Goal: Task Accomplishment & Management: Manage account settings

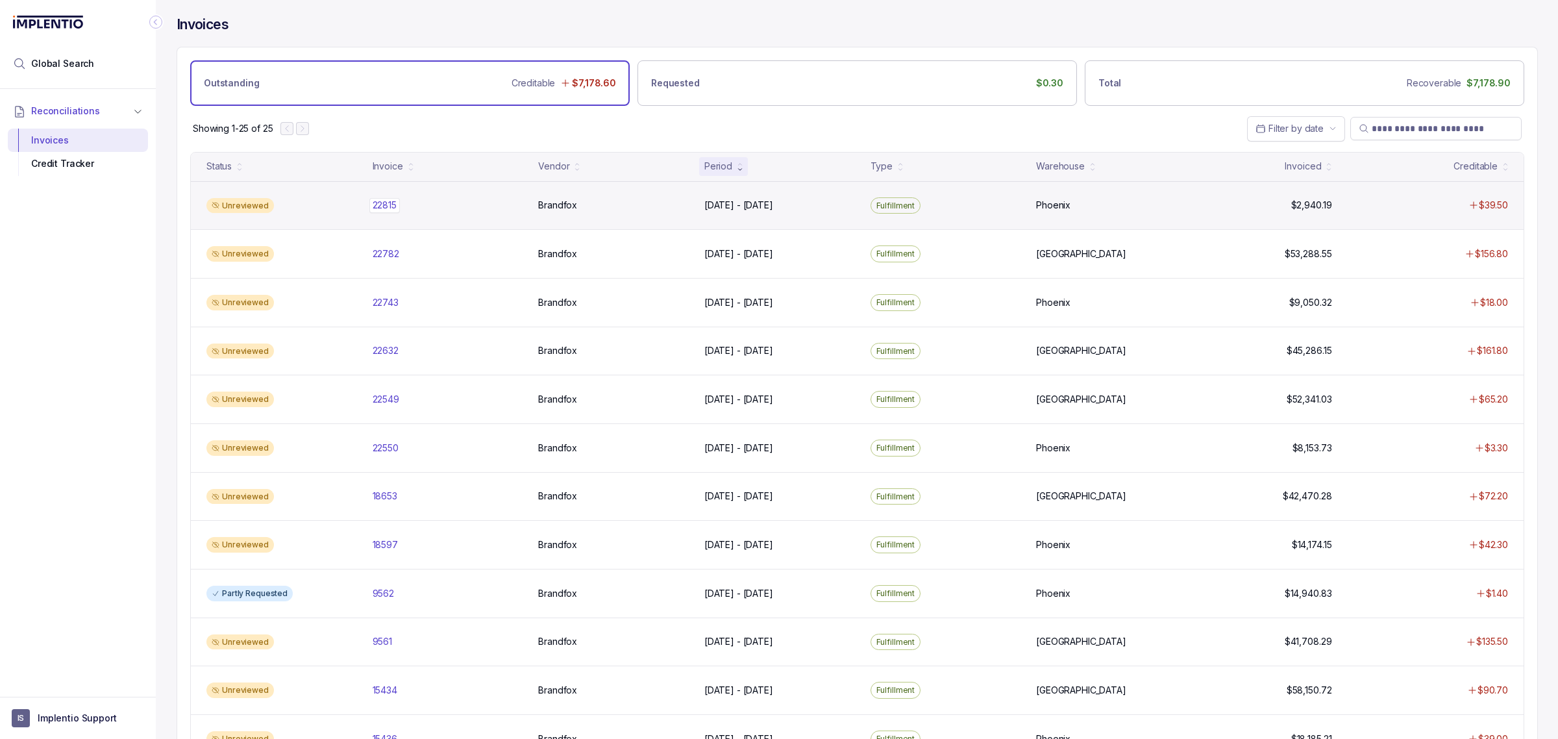
click at [383, 209] on p "22815" at bounding box center [384, 205] width 31 height 14
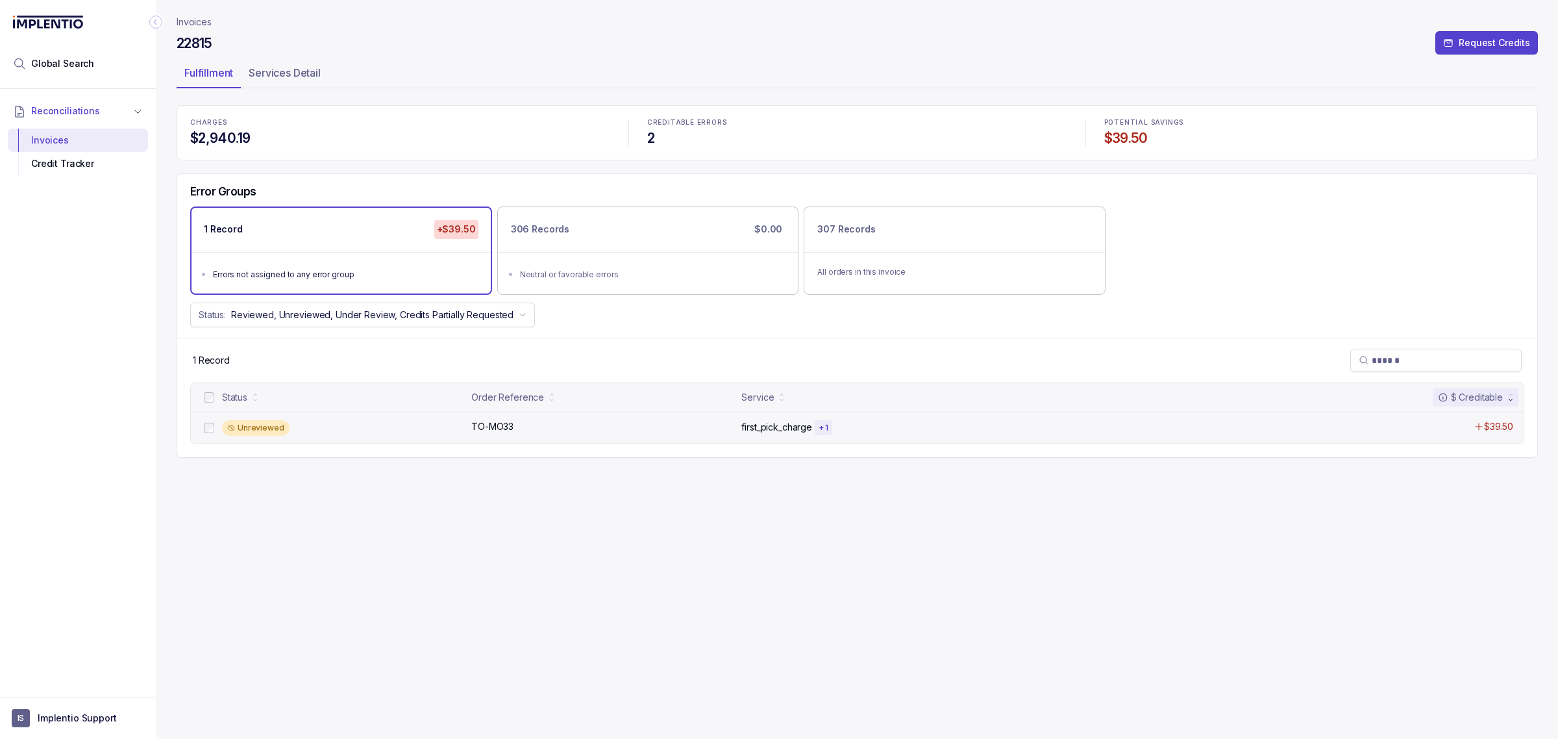
click at [482, 435] on div "Unreviewed TO-MO33 TO-MO33 first_pick_charge + 1 $39.50" at bounding box center [857, 428] width 1333 height 32
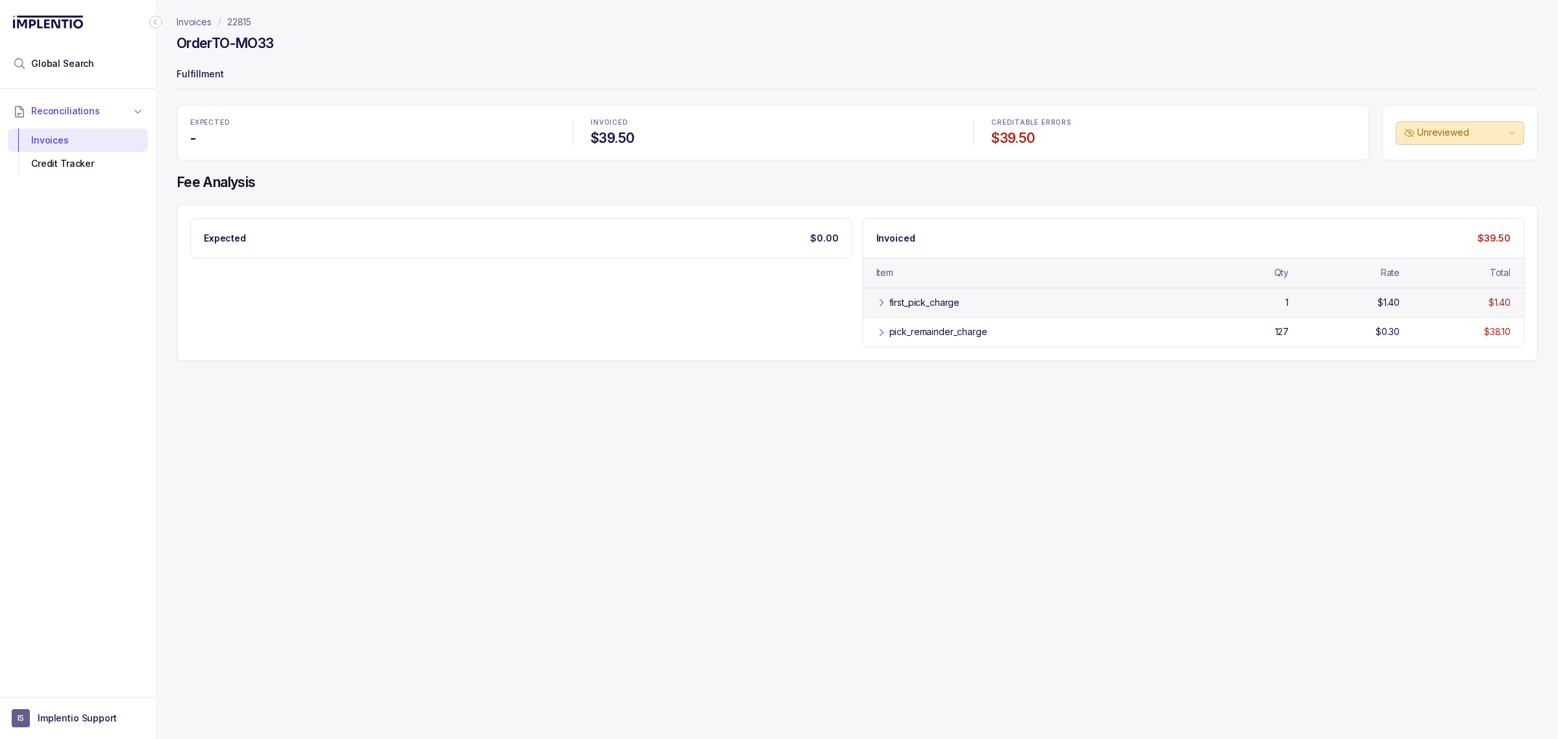
click at [886, 302] on div "first_pick_charge" at bounding box center [1027, 302] width 302 height 13
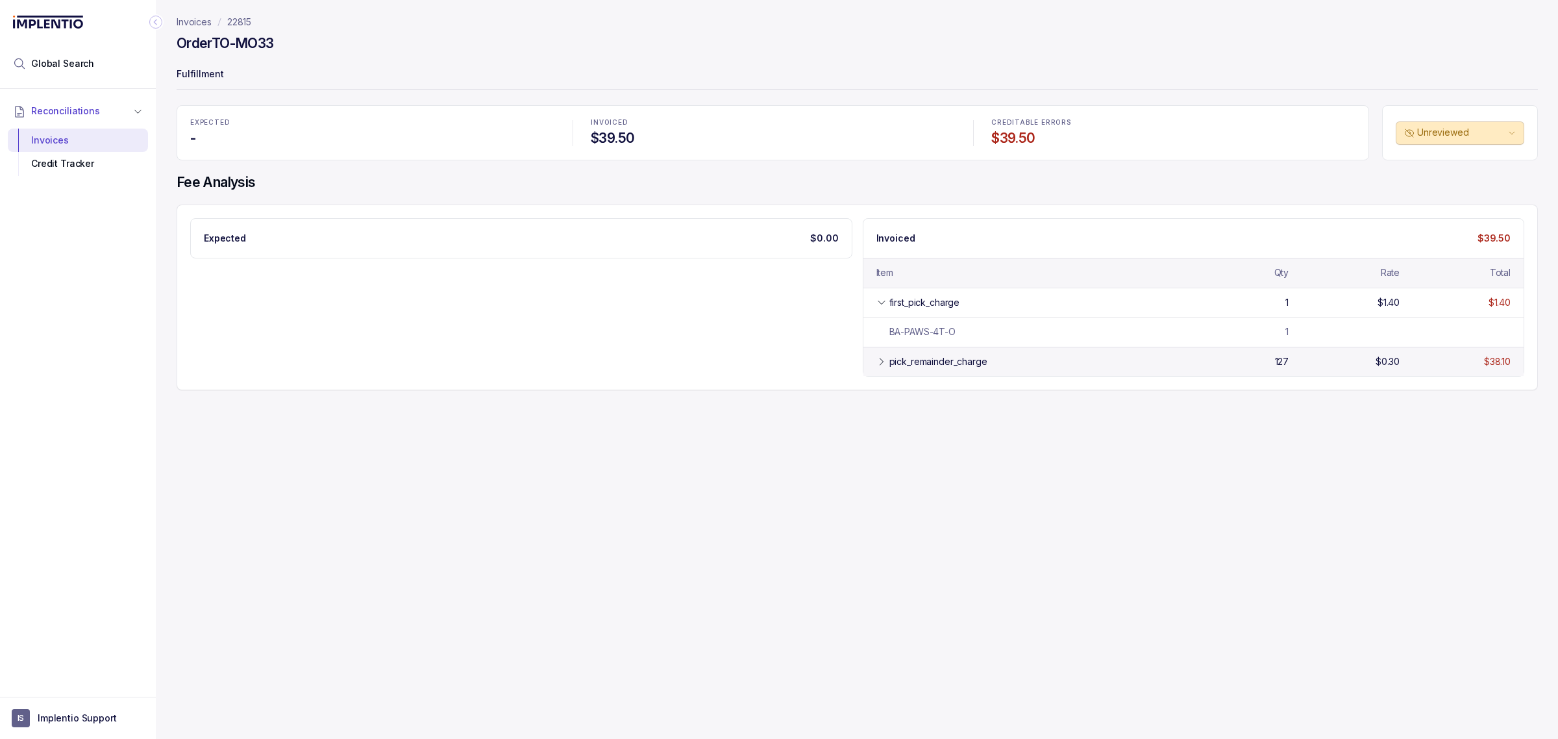
click at [894, 362] on div "pick_remainder_charge" at bounding box center [938, 361] width 98 height 13
click at [101, 166] on div "Credit Tracker" at bounding box center [77, 163] width 119 height 23
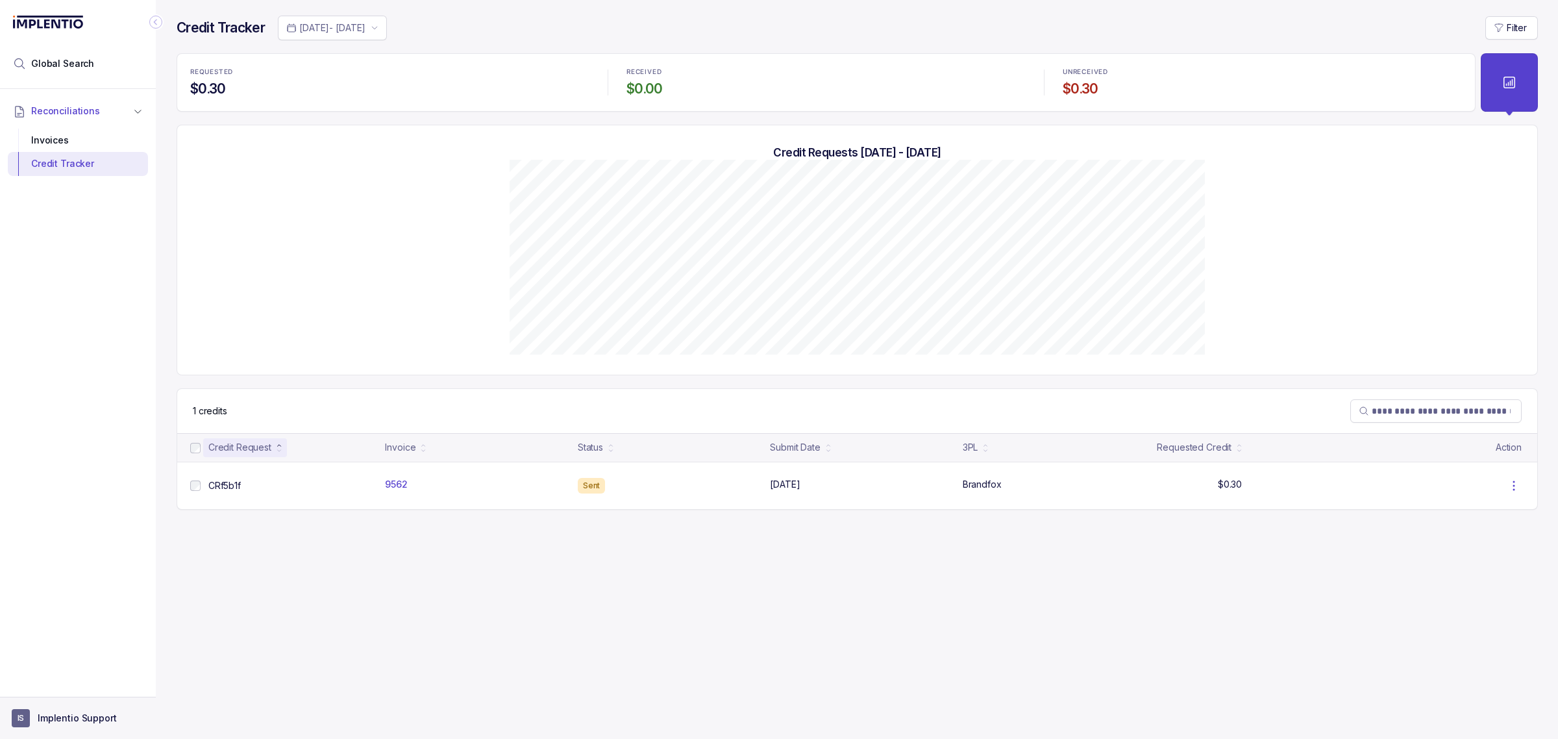
click at [62, 724] on p "Implentio Support" at bounding box center [77, 717] width 79 height 13
click at [68, 692] on p "Logout" at bounding box center [86, 690] width 108 height 13
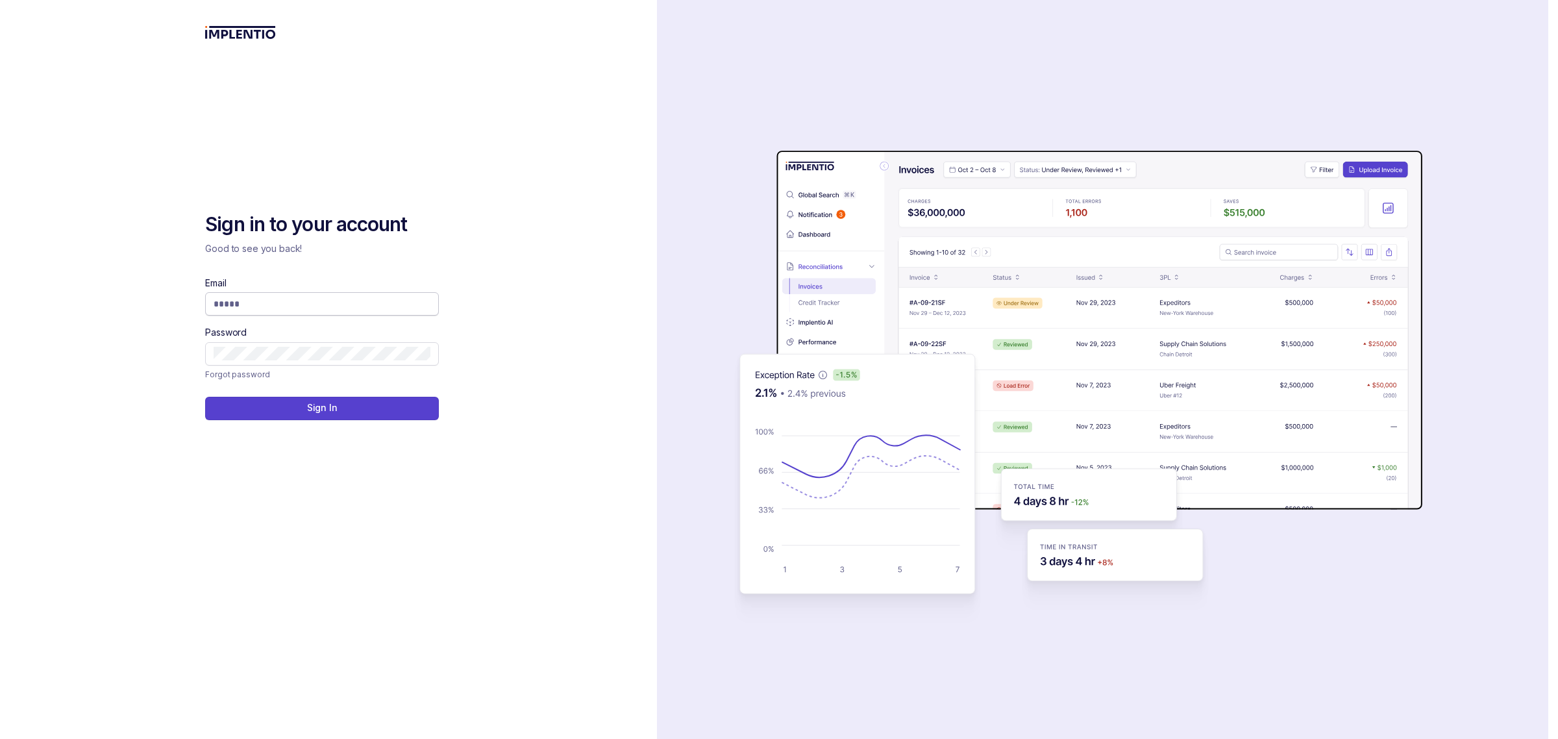
click at [238, 305] on input "Email" at bounding box center [322, 303] width 217 height 13
type input "**********"
